Goal: Navigation & Orientation: Find specific page/section

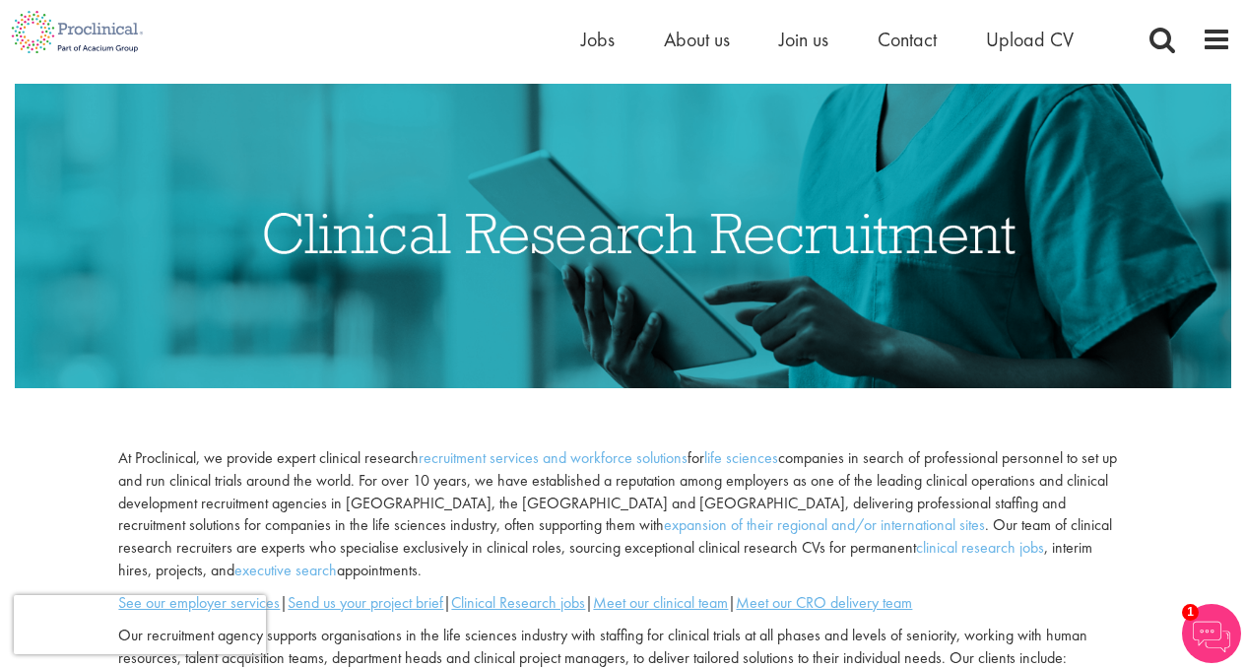
scroll to position [139, 0]
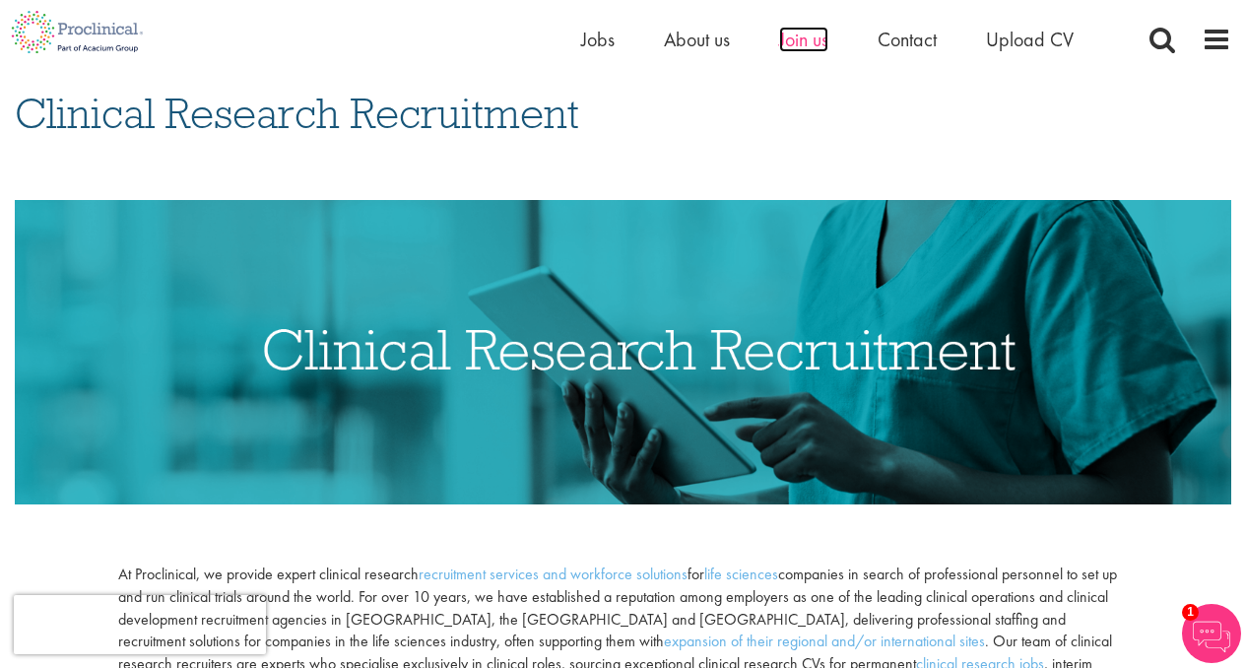
click at [801, 41] on span "Join us" at bounding box center [803, 40] width 49 height 26
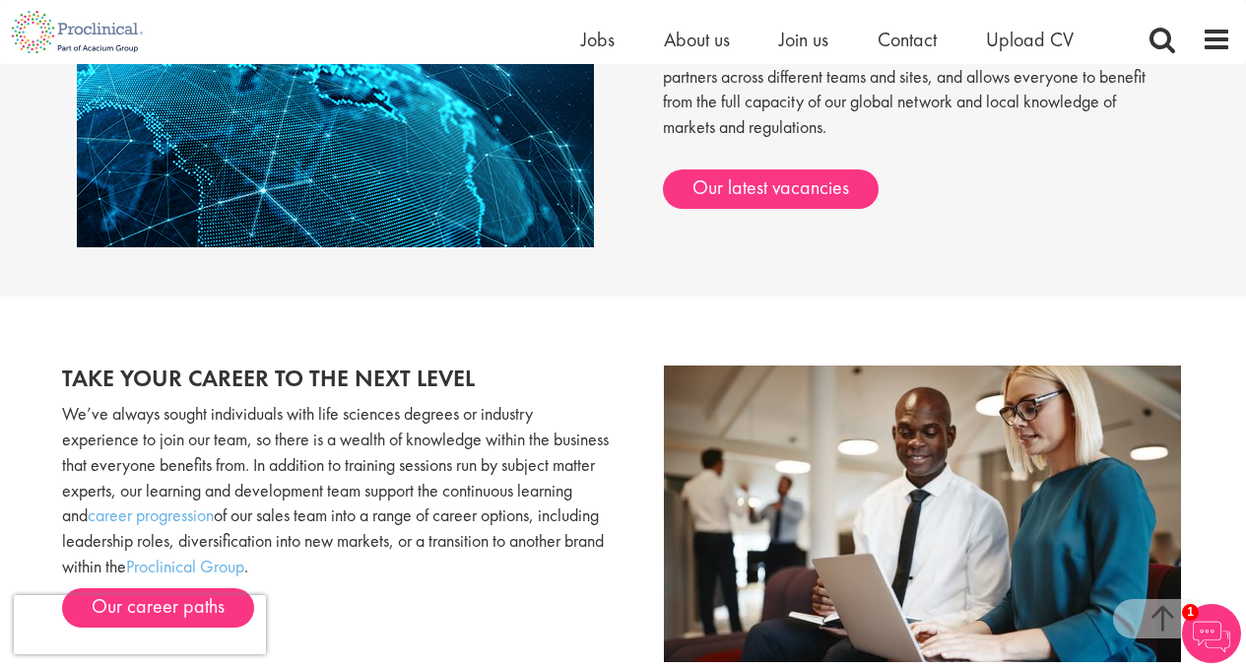
scroll to position [1727, 0]
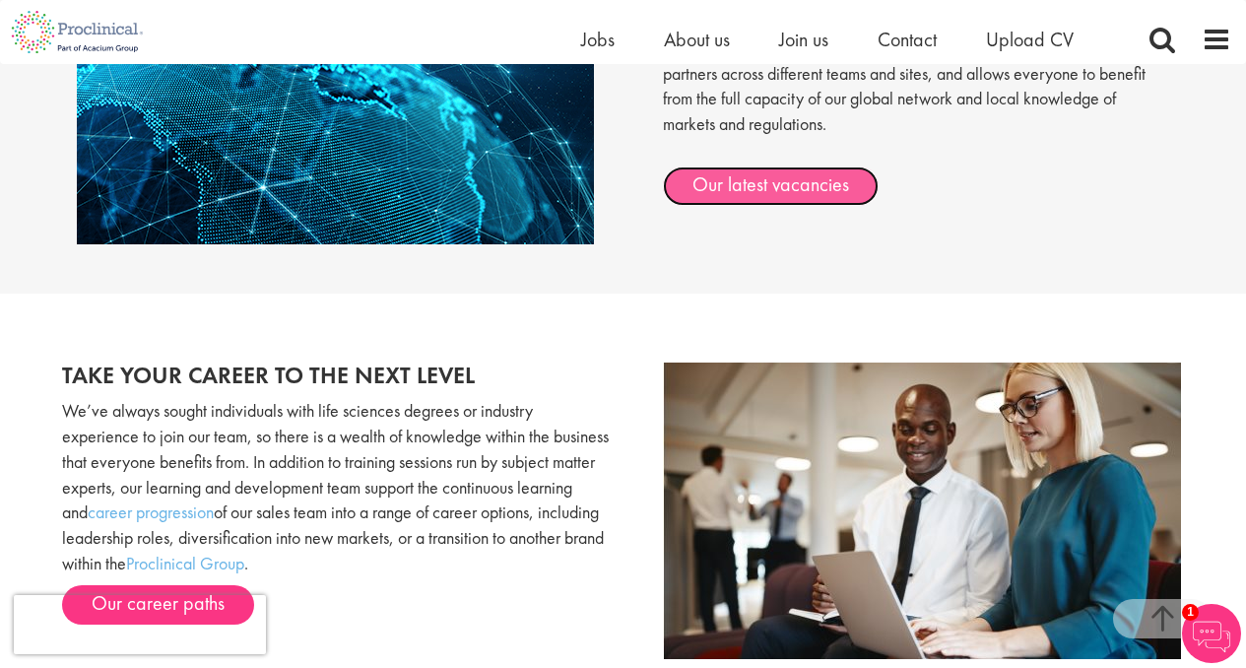
click at [848, 187] on link "Our latest vacancies" at bounding box center [771, 186] width 216 height 39
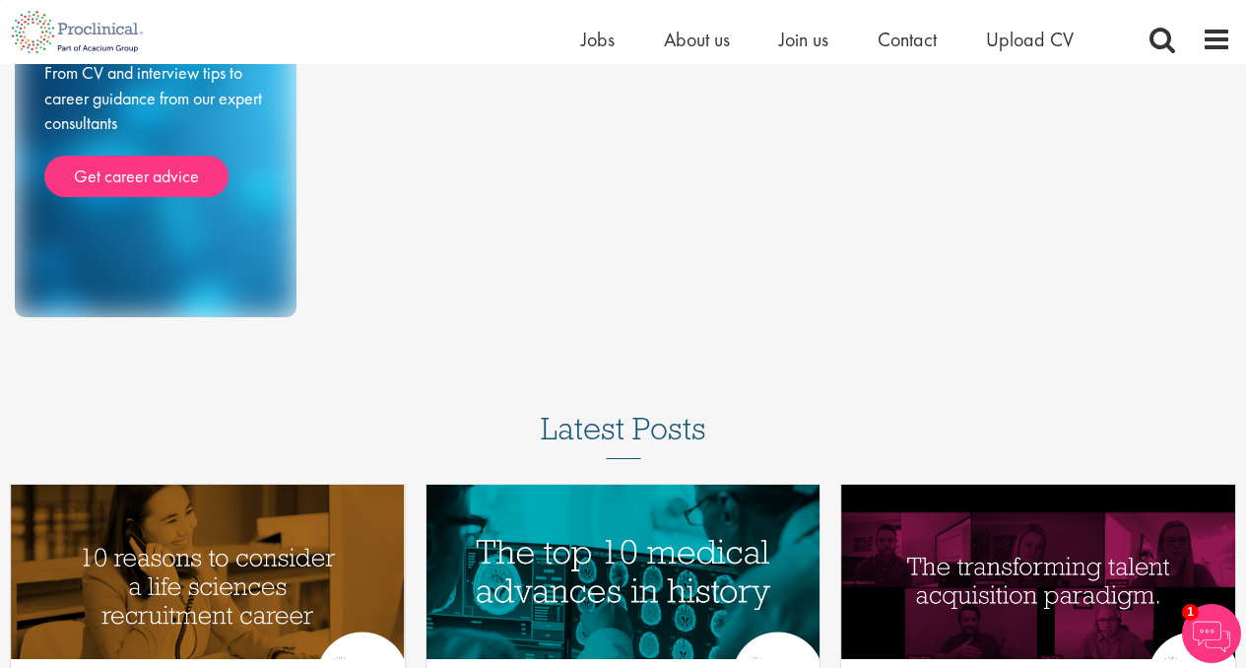
scroll to position [368, 0]
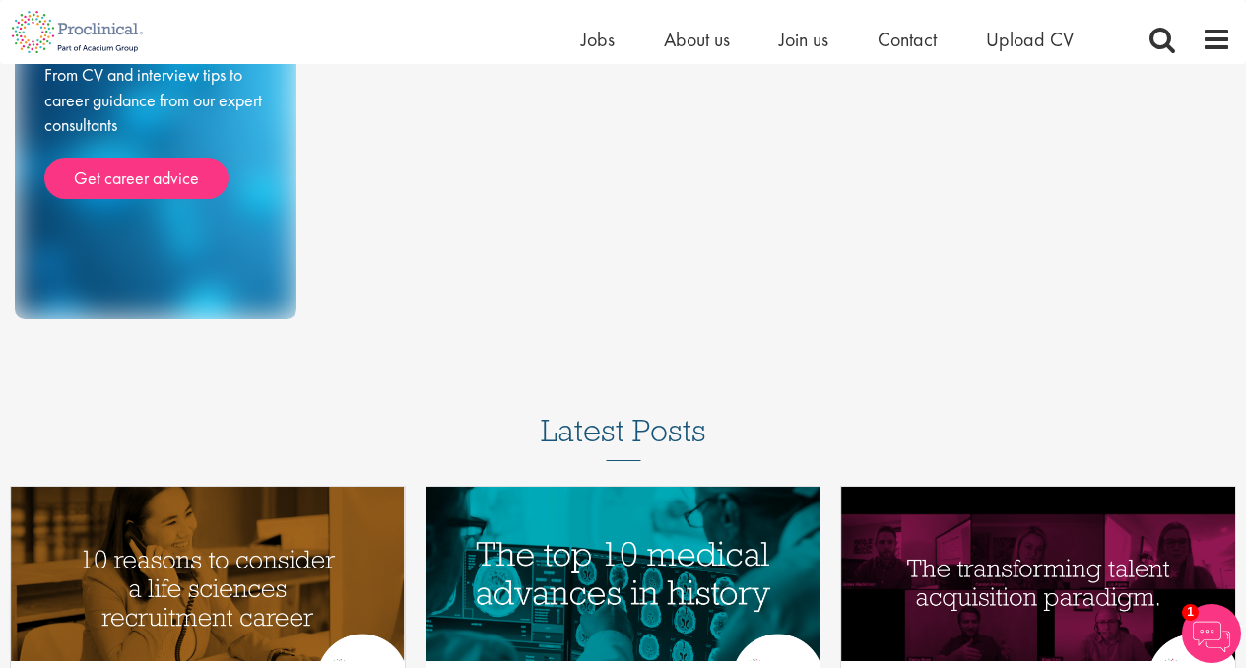
click at [660, 425] on h3 "Latest Posts" at bounding box center [624, 437] width 166 height 47
